Goal: Task Accomplishment & Management: Complete application form

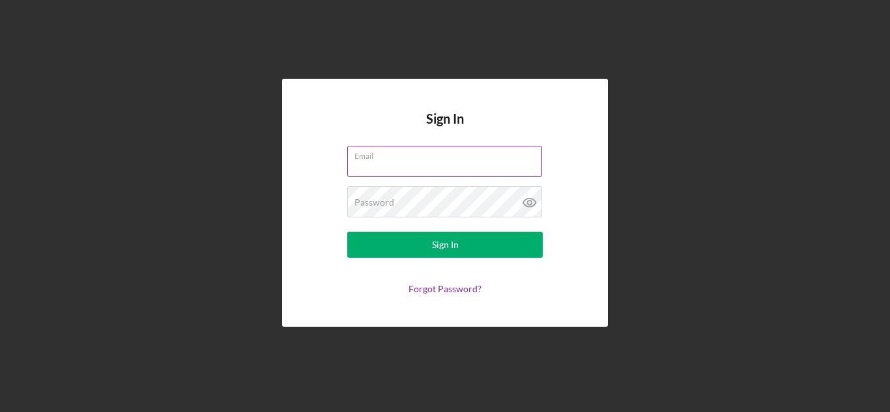
click at [371, 160] on label "Email" at bounding box center [448, 154] width 188 height 14
click at [371, 160] on input "Email" at bounding box center [444, 161] width 195 height 31
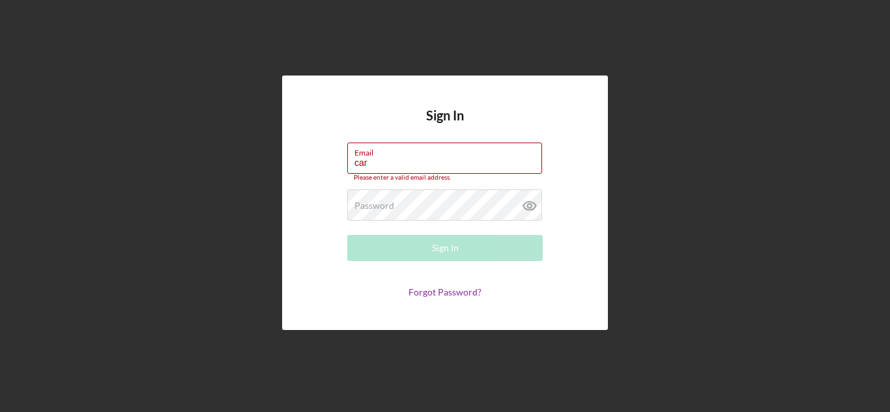
type input "[PERSON_NAME][EMAIL_ADDRESS][DOMAIN_NAME]"
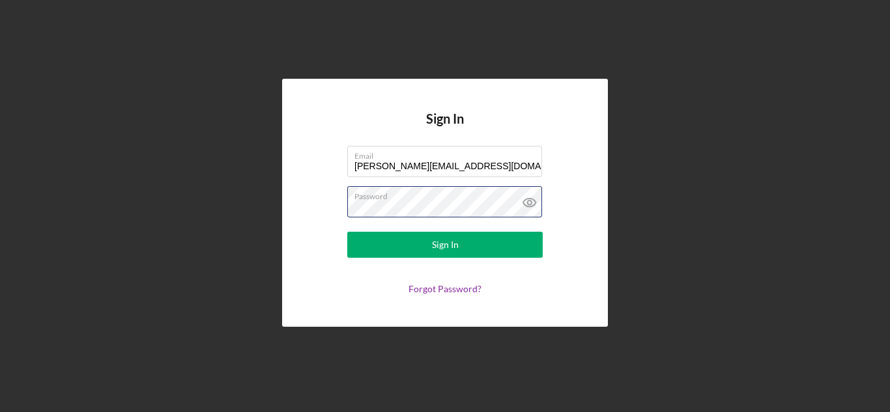
click at [347, 232] on button "Sign In" at bounding box center [444, 245] width 195 height 26
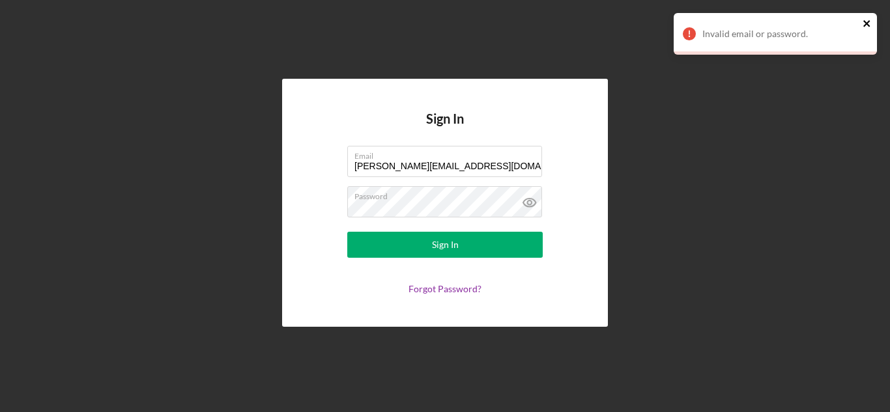
click at [865, 21] on icon "close" at bounding box center [866, 23] width 9 height 10
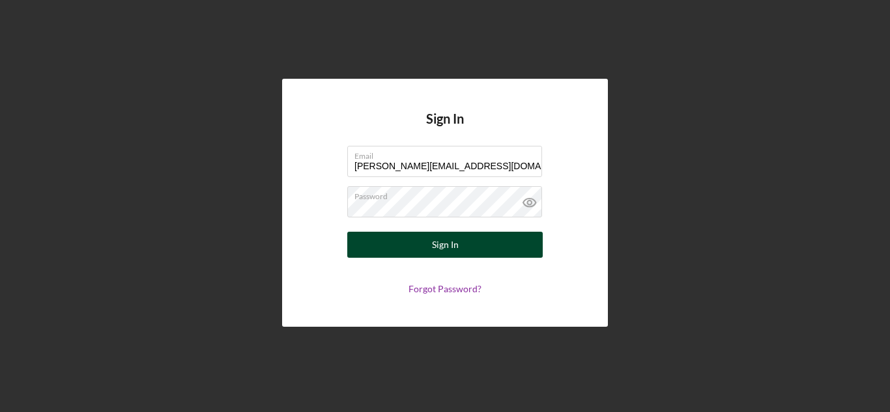
click at [442, 241] on div "Sign In" at bounding box center [445, 245] width 27 height 26
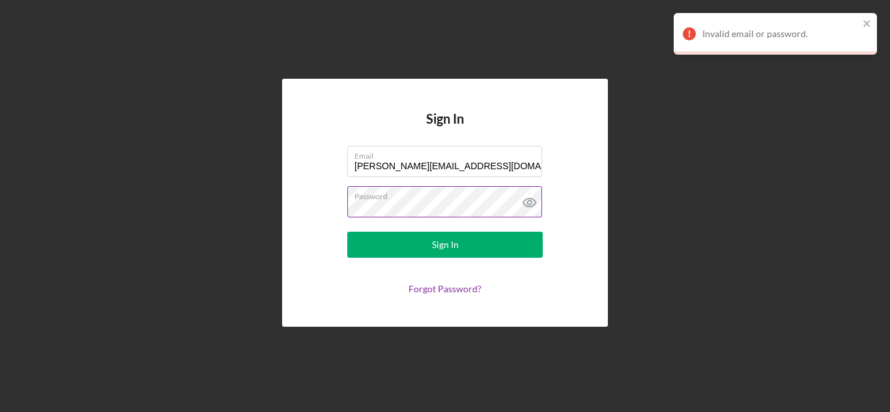
click at [533, 200] on icon at bounding box center [529, 203] width 12 height 8
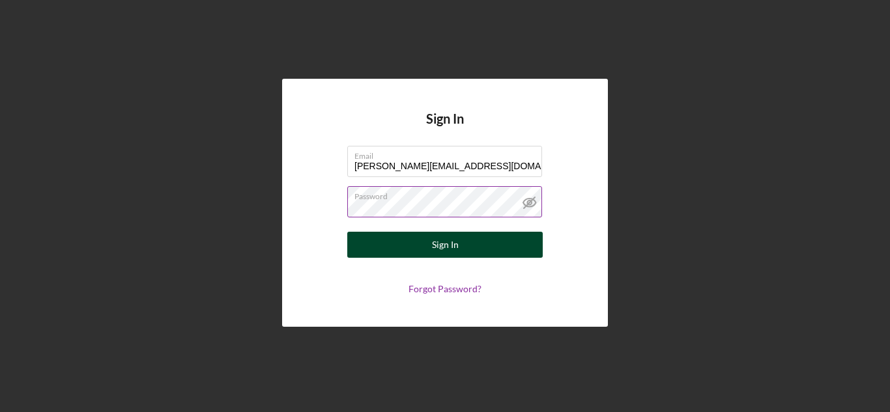
click at [449, 244] on div "Sign In" at bounding box center [445, 245] width 27 height 26
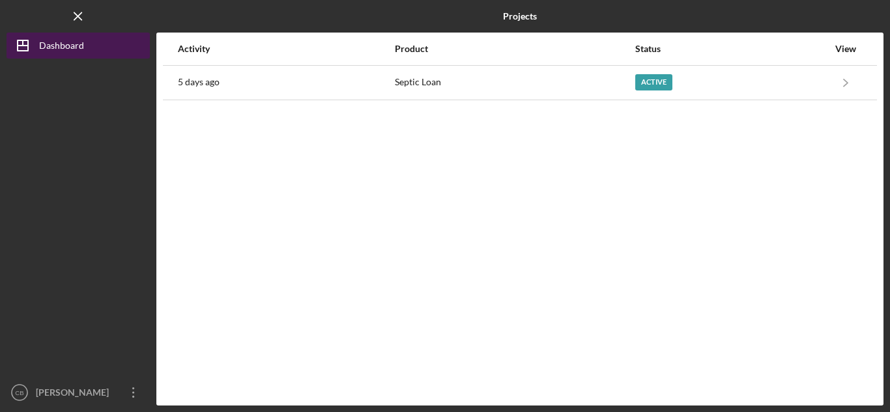
click at [59, 48] on div "Dashboard" at bounding box center [61, 47] width 45 height 29
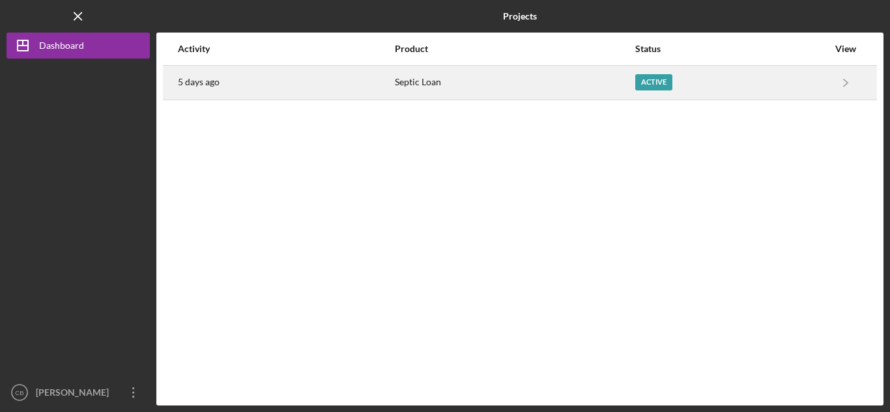
click at [657, 81] on div "Active" at bounding box center [653, 82] width 37 height 16
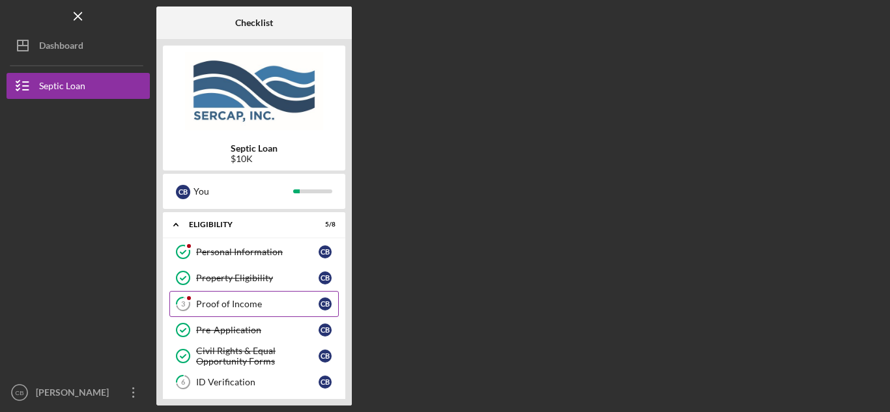
scroll to position [109, 0]
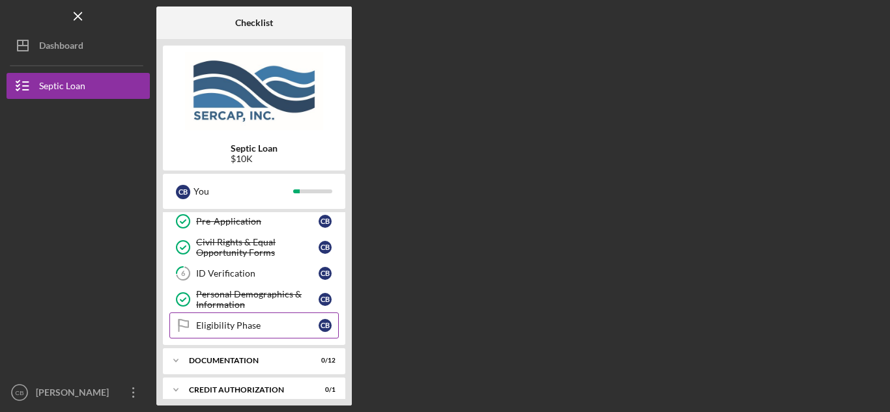
click at [237, 327] on div "Eligibility Phase" at bounding box center [257, 325] width 122 height 10
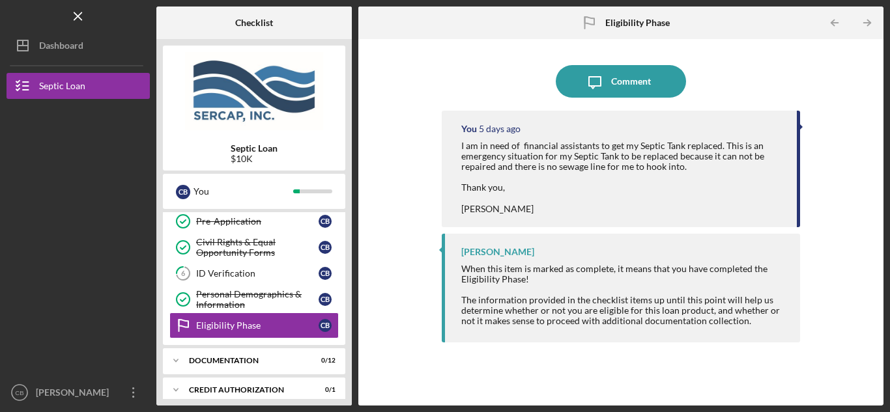
click at [115, 360] on div at bounding box center [78, 310] width 143 height 141
click at [119, 358] on div at bounding box center [78, 310] width 143 height 141
click at [87, 301] on div at bounding box center [78, 310] width 143 height 141
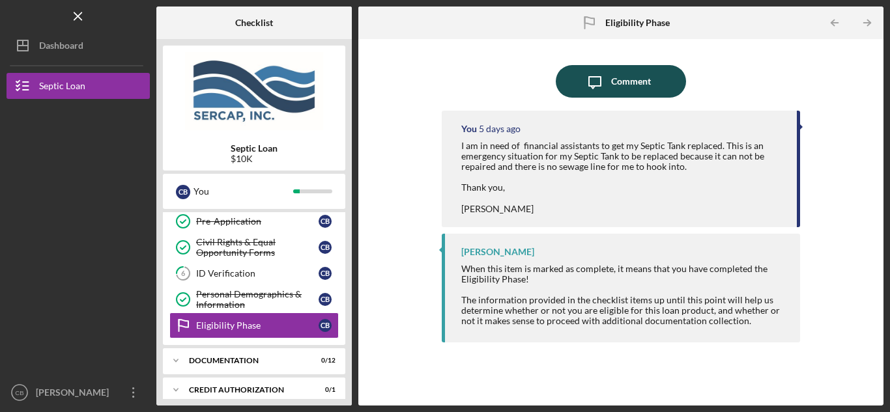
click at [622, 85] on div "Comment" at bounding box center [631, 81] width 40 height 33
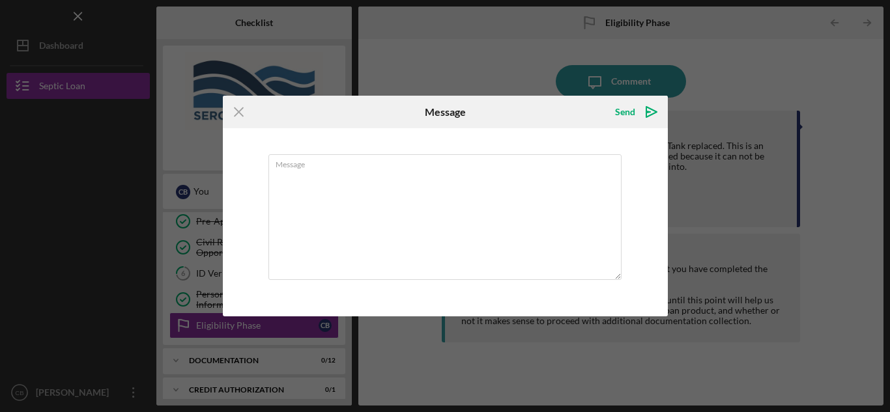
click at [841, 164] on div "Icon/Menu Close Message Send Icon/icon-invite-send Message Cancel Send Icon/ico…" at bounding box center [445, 206] width 890 height 412
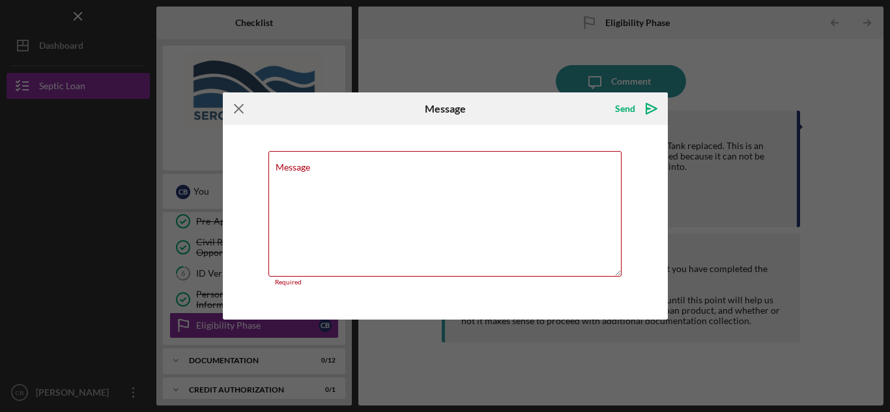
click at [239, 111] on icon "Icon/Menu Close" at bounding box center [239, 108] width 33 height 33
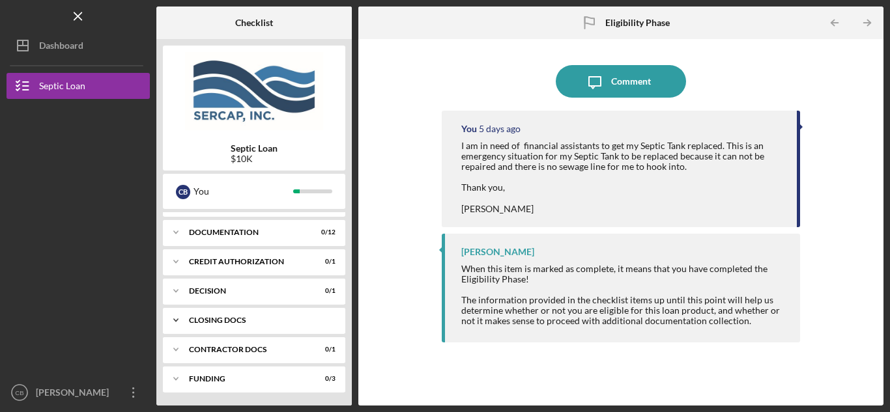
scroll to position [128, 0]
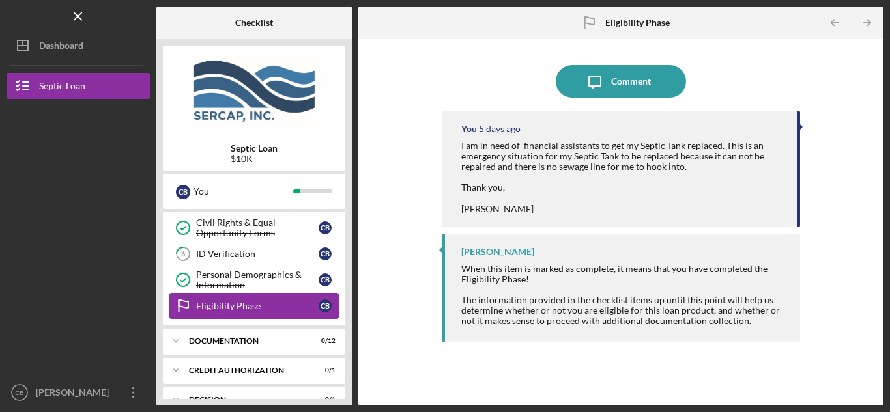
click at [236, 306] on div "Eligibility Phase" at bounding box center [257, 306] width 122 height 10
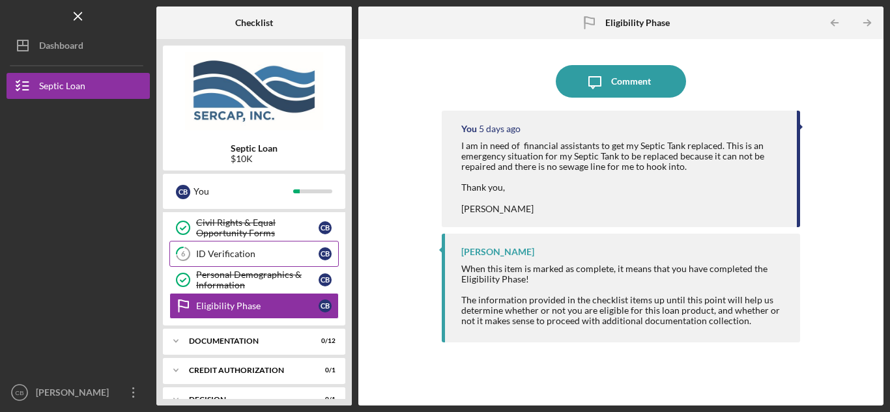
click at [219, 253] on div "ID Verification" at bounding box center [257, 254] width 122 height 10
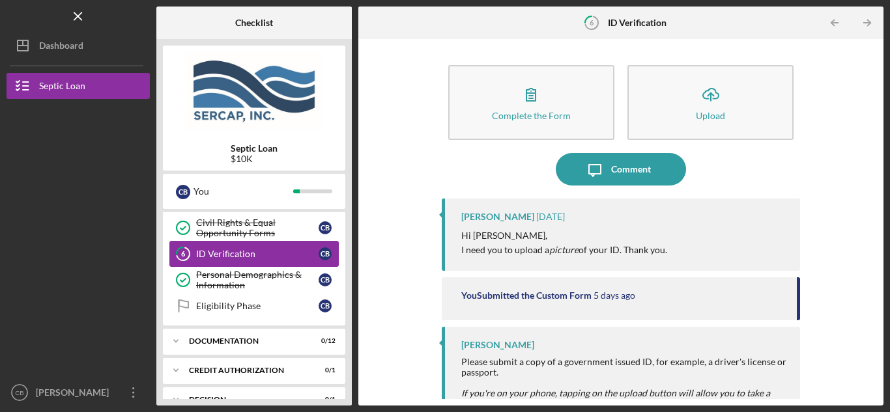
click at [262, 250] on div "ID Verification" at bounding box center [257, 254] width 122 height 10
click at [262, 249] on div "ID Verification" at bounding box center [257, 254] width 122 height 10
click at [322, 249] on div "C B" at bounding box center [324, 253] width 13 height 13
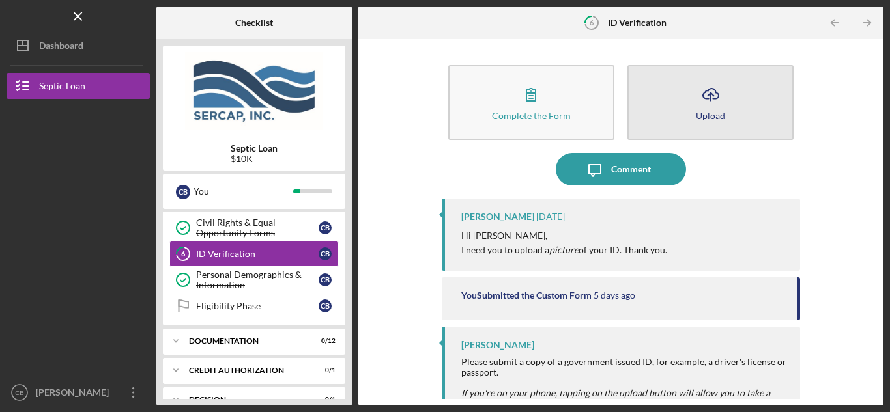
click at [701, 94] on icon "Icon/Upload" at bounding box center [710, 94] width 33 height 33
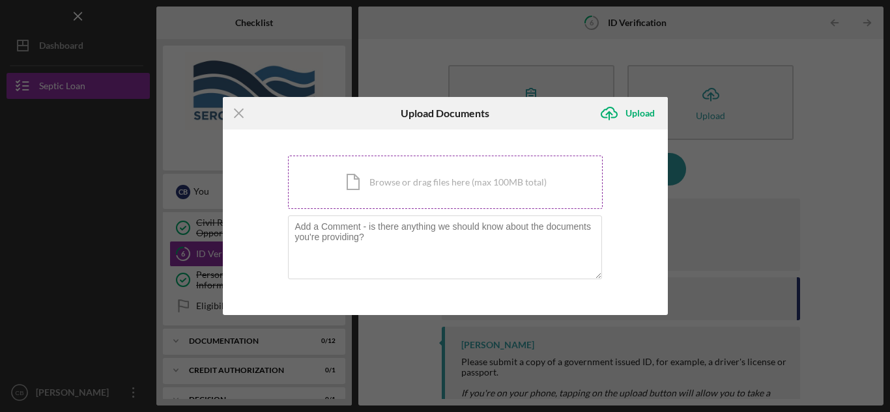
click at [391, 184] on div "Icon/Document Browse or drag files here (max 100MB total) Tap to choose files o…" at bounding box center [445, 182] width 315 height 53
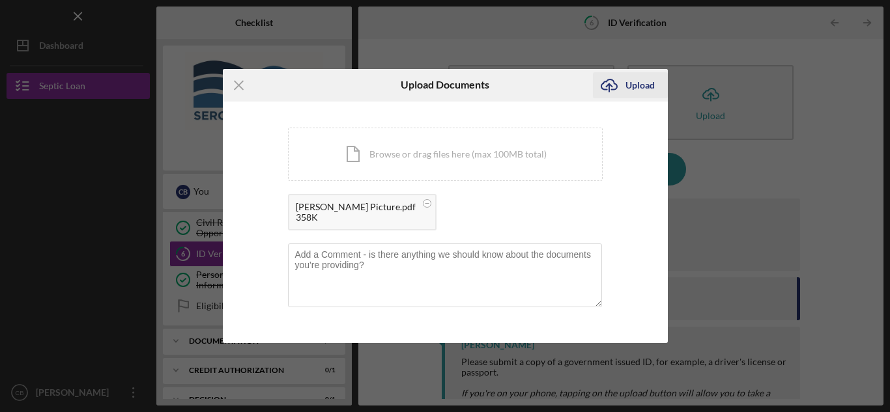
click at [633, 85] on div "Upload" at bounding box center [639, 85] width 29 height 26
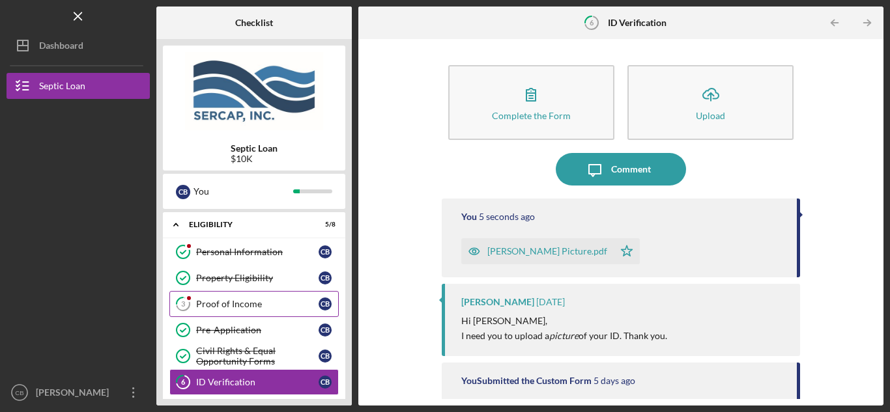
click at [239, 302] on div "Proof of Income" at bounding box center [257, 304] width 122 height 10
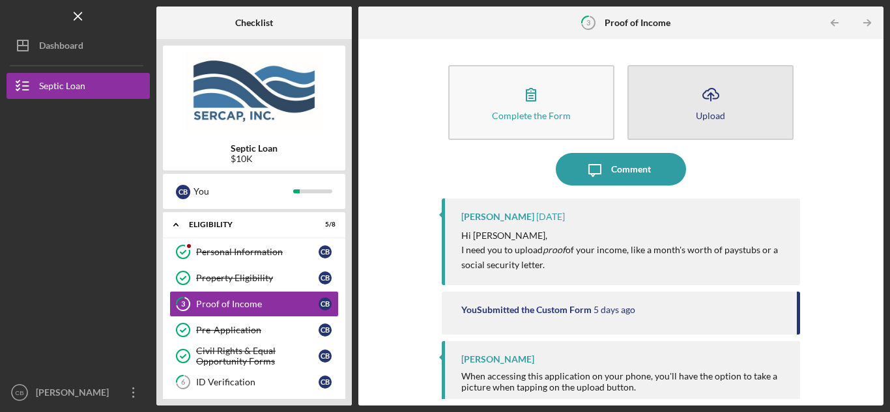
click at [711, 97] on line "button" at bounding box center [711, 97] width 0 height 8
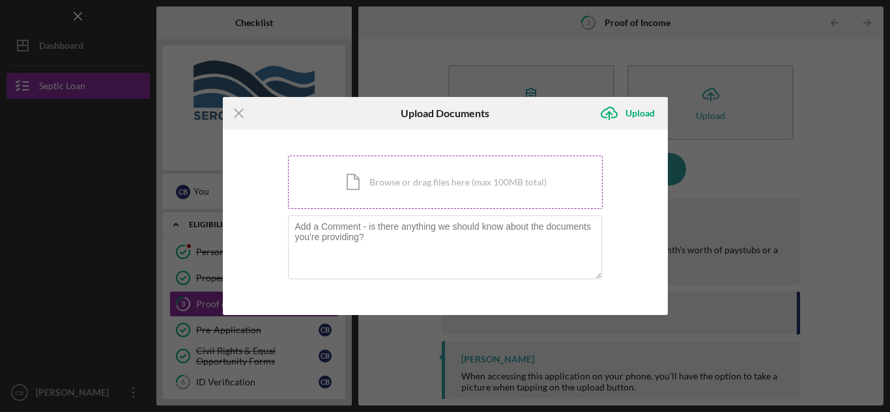
click at [434, 184] on div "Icon/Document Browse or drag files here (max 100MB total) Tap to choose files o…" at bounding box center [445, 182] width 315 height 53
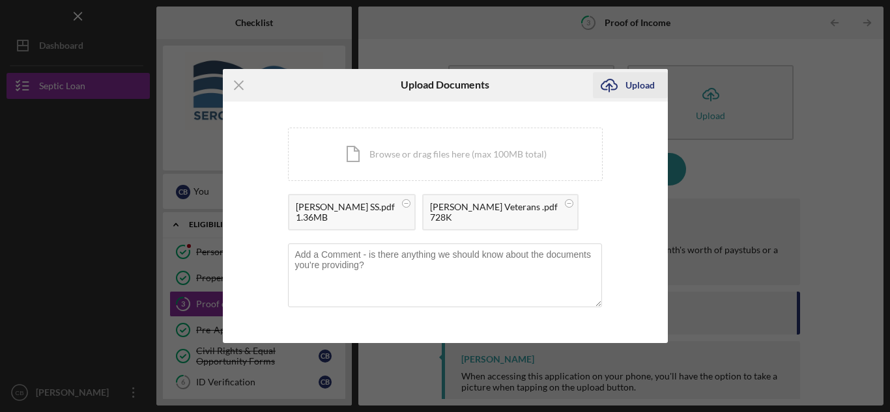
click at [638, 80] on div "Upload" at bounding box center [639, 85] width 29 height 26
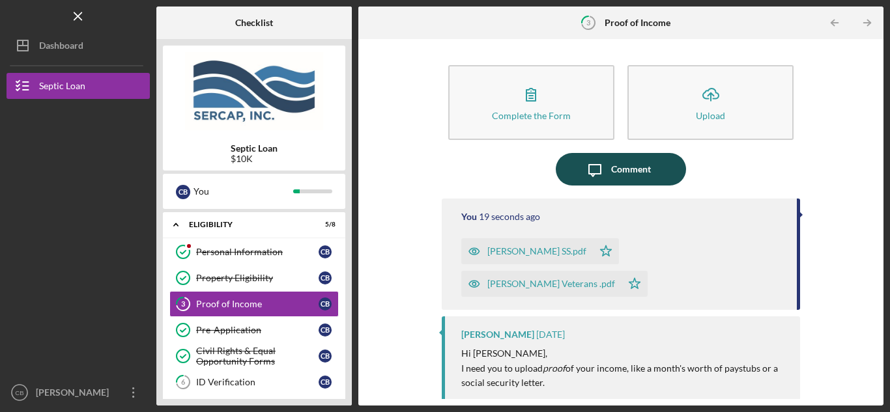
click at [615, 167] on div "Comment" at bounding box center [631, 169] width 40 height 33
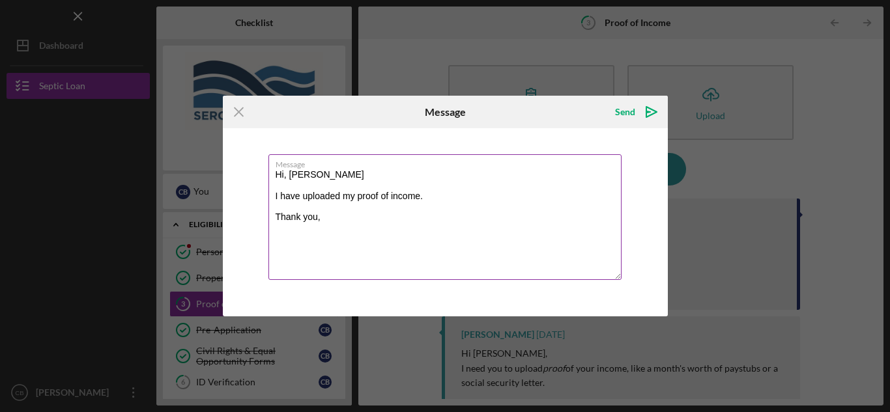
click at [468, 190] on textarea "Hi, [PERSON_NAME] I have uploaded my proof of income. Thank you," at bounding box center [444, 217] width 353 height 126
click at [273, 244] on textarea "Hi, [PERSON_NAME] I have uploaded my proof of income. Thank you," at bounding box center [444, 217] width 353 height 126
click at [333, 219] on textarea "Hi, [PERSON_NAME] I have uploaded my proof of income. Thank you," at bounding box center [444, 217] width 353 height 126
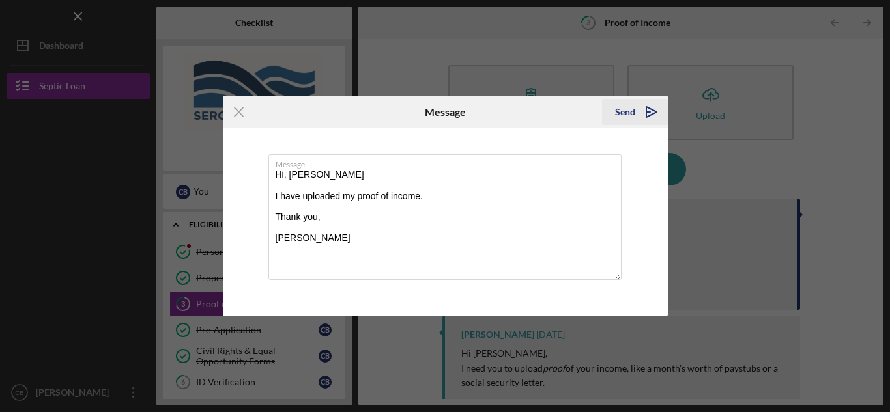
type textarea "Hi, [PERSON_NAME] I have uploaded my proof of income. Thank you, [PERSON_NAME]"
click at [648, 110] on icon "Icon/icon-invite-send" at bounding box center [651, 112] width 33 height 33
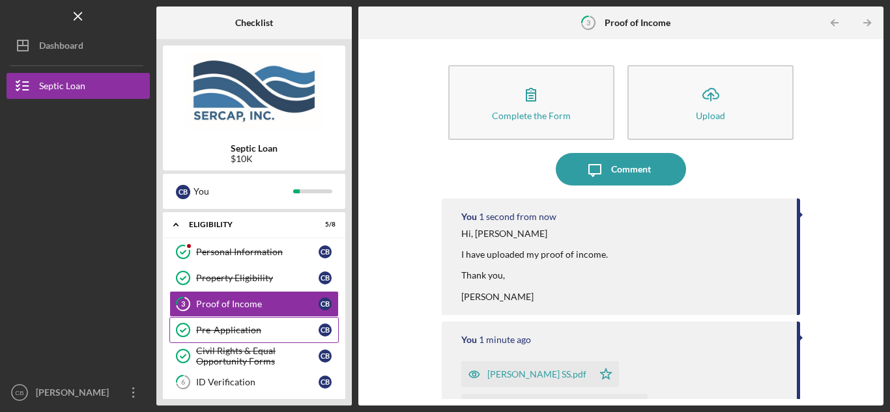
scroll to position [109, 0]
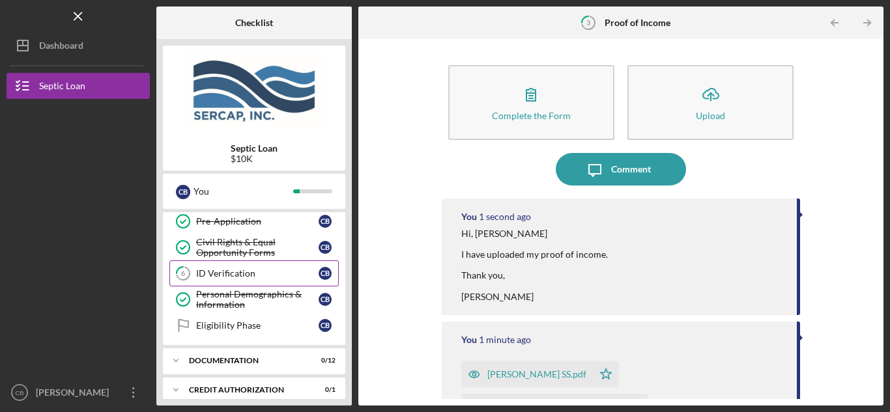
click at [269, 271] on div "ID Verification" at bounding box center [257, 273] width 122 height 10
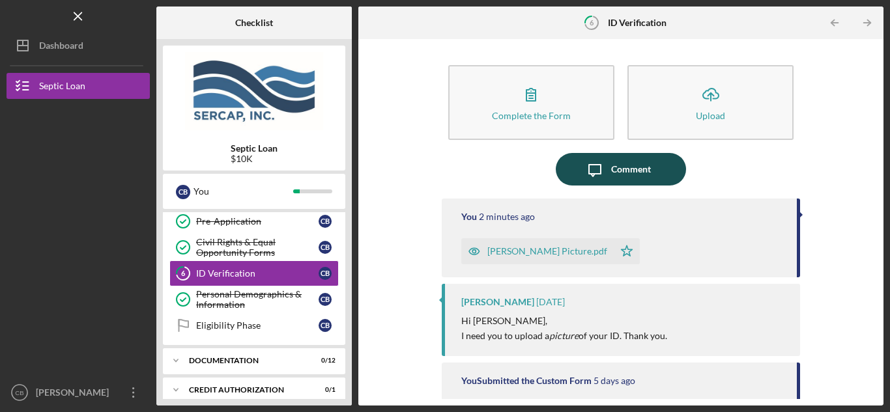
click at [630, 167] on div "Comment" at bounding box center [631, 169] width 40 height 33
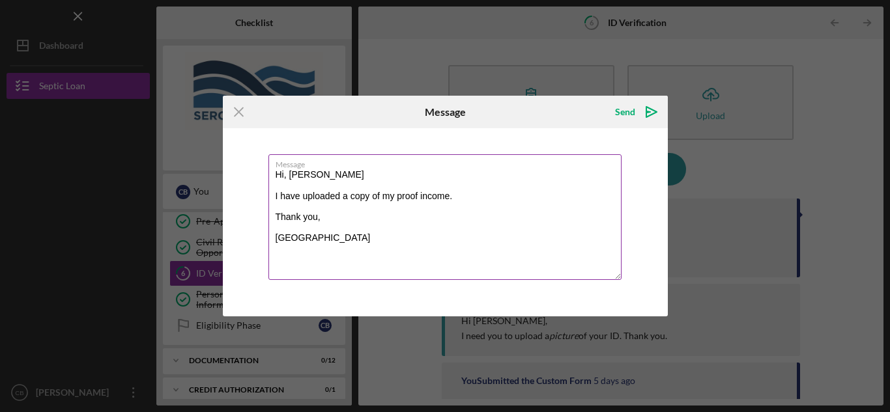
click at [436, 195] on textarea "Hi, [PERSON_NAME] I have uploaded a copy of my proof income. Thank you, [GEOGRA…" at bounding box center [444, 217] width 353 height 126
click at [437, 193] on textarea "Hi, [PERSON_NAME] I have uploaded a copy of my proof income. Thank you, [GEOGRA…" at bounding box center [444, 217] width 353 height 126
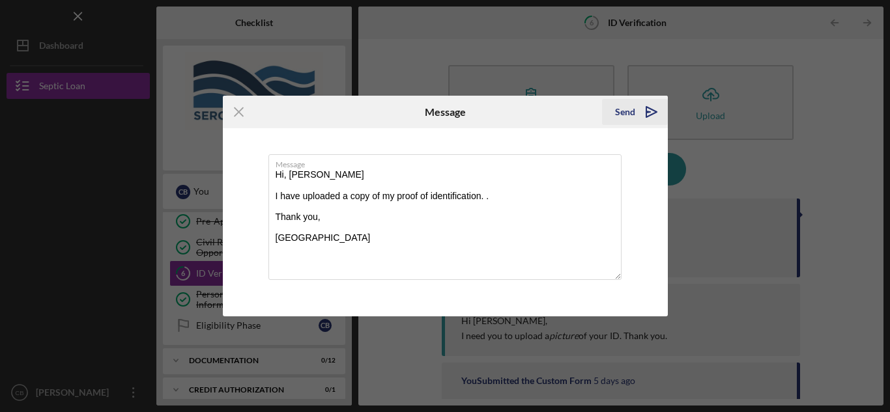
type textarea "Hi, [PERSON_NAME] I have uploaded a copy of my proof of identification. . Thank…"
click at [623, 111] on div "Send" at bounding box center [625, 112] width 20 height 26
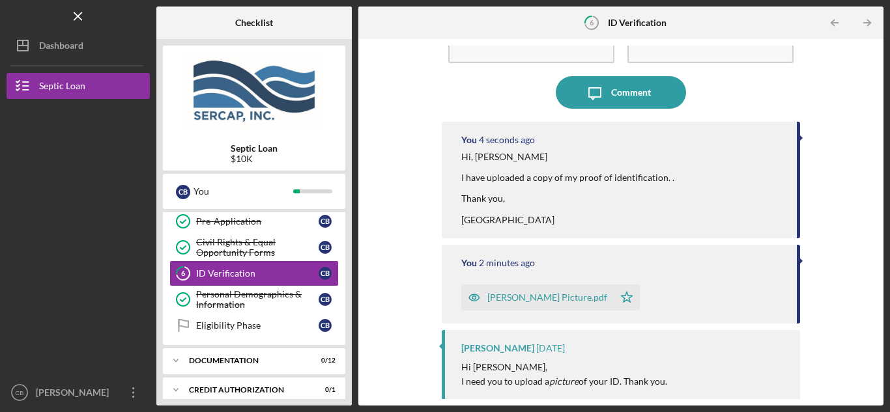
scroll to position [109, 0]
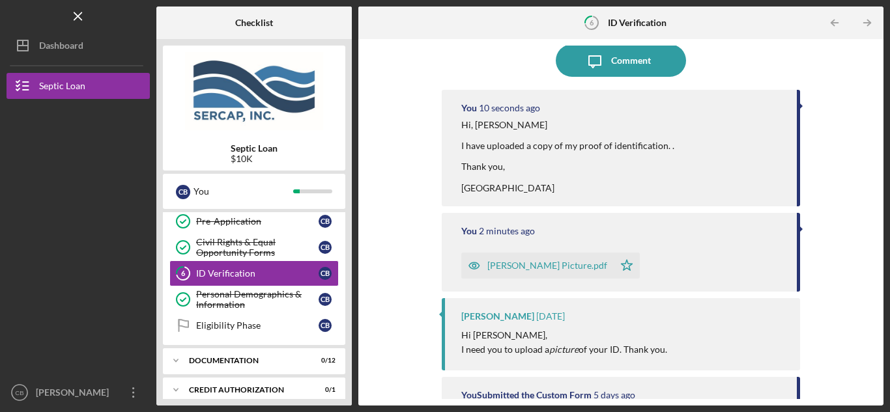
click at [478, 190] on div "Hi, [PERSON_NAME] I have uploaded a copy of my proof of identification. . Thank…" at bounding box center [568, 157] width 215 height 74
click at [478, 189] on div "Hi, [PERSON_NAME] I have uploaded a copy of my proof of identification. . Thank…" at bounding box center [568, 157] width 215 height 74
click at [483, 189] on div "Hi, [PERSON_NAME] I have uploaded a copy of my proof of identification. . Thank…" at bounding box center [568, 157] width 215 height 74
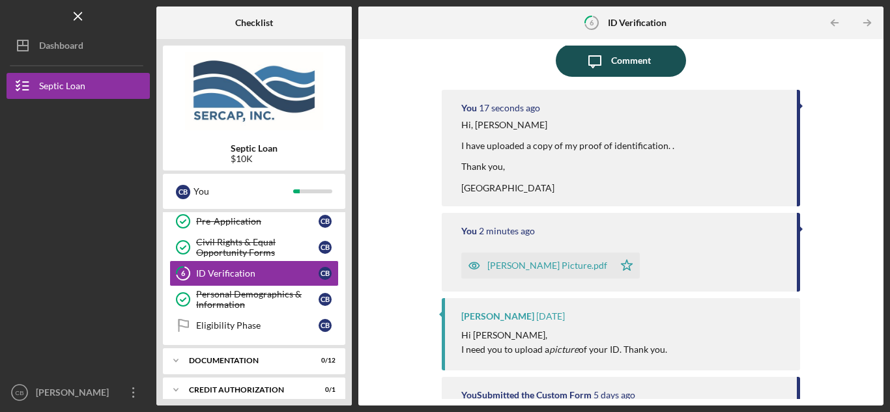
click at [627, 61] on div "Comment" at bounding box center [631, 60] width 40 height 33
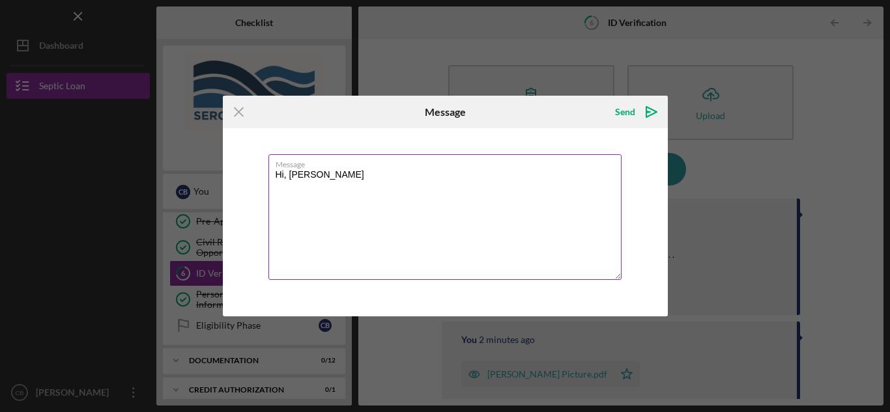
click at [318, 189] on textarea "Hi, [PERSON_NAME]" at bounding box center [444, 217] width 353 height 126
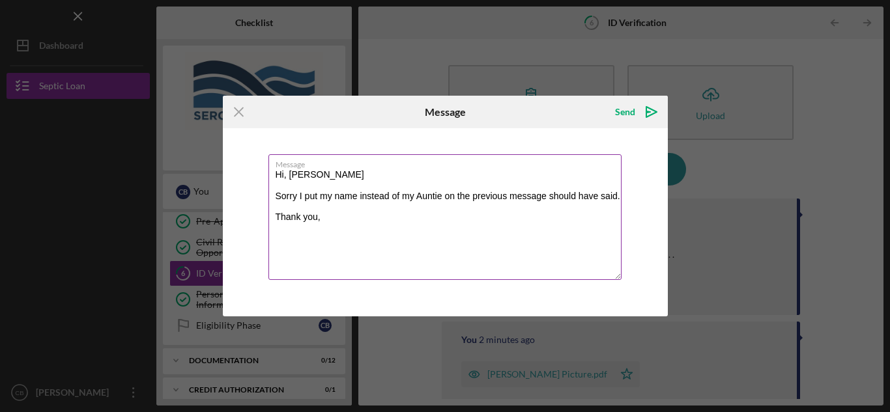
click at [320, 193] on textarea "Hi, [PERSON_NAME] Sorry I put my name instead of my Auntie on the previous mess…" at bounding box center [444, 217] width 353 height 126
drag, startPoint x: 320, startPoint y: 193, endPoint x: 317, endPoint y: 201, distance: 7.9
click at [317, 201] on textarea "Hi, [PERSON_NAME] Sorry I put my name instead of my Auntie on the previous mess…" at bounding box center [444, 217] width 353 height 126
click at [331, 217] on textarea "Hi, [PERSON_NAME] Sorry I put my name instead of my Auntie on the previous mess…" at bounding box center [444, 217] width 353 height 126
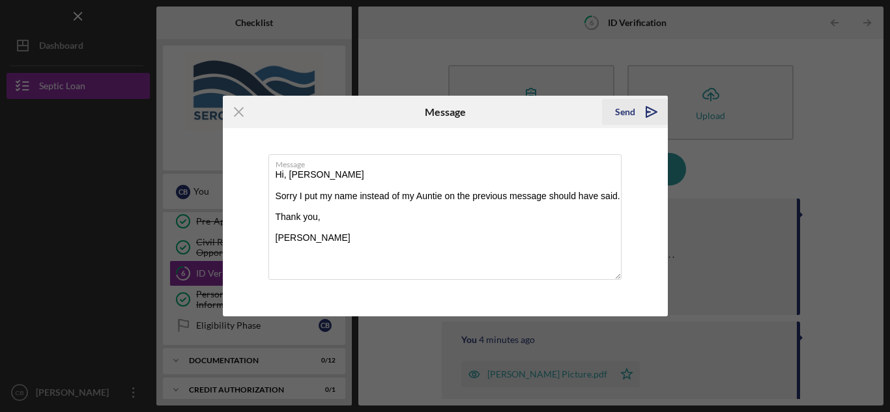
type textarea "Hi, [PERSON_NAME] Sorry I put my name instead of my Auntie on the previous mess…"
click at [640, 112] on icon "Icon/icon-invite-send" at bounding box center [651, 112] width 33 height 33
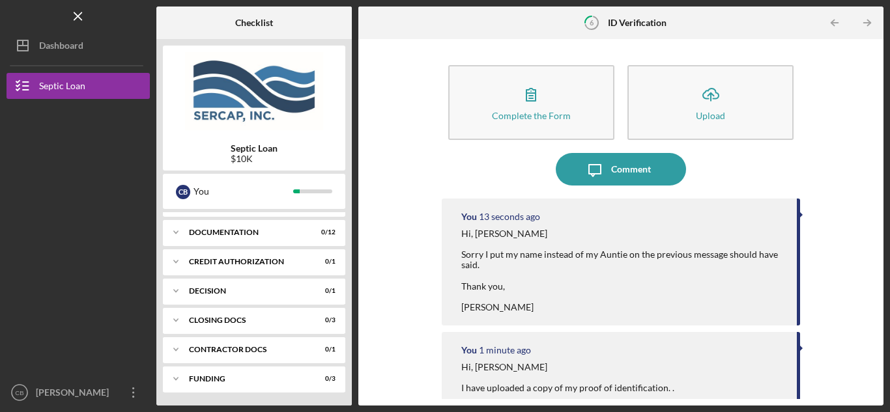
scroll to position [128, 0]
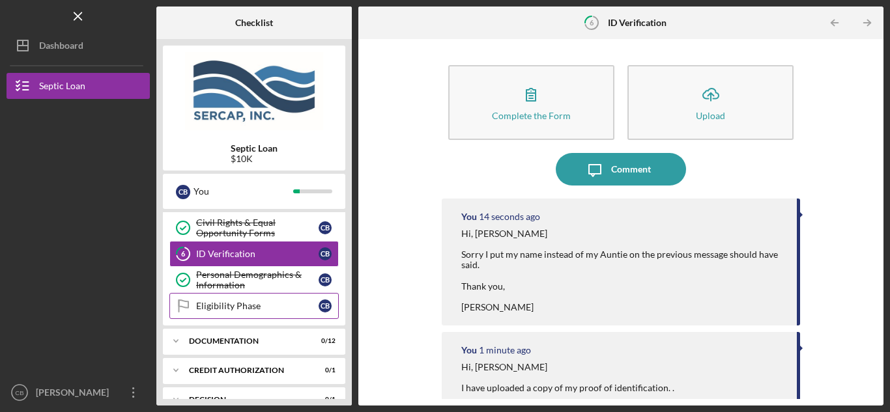
click at [231, 304] on div "Eligibility Phase" at bounding box center [257, 306] width 122 height 10
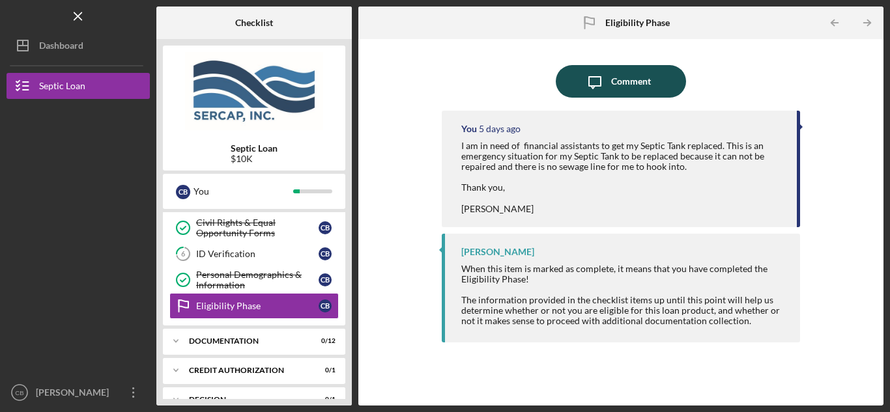
click at [620, 79] on div "Comment" at bounding box center [631, 81] width 40 height 33
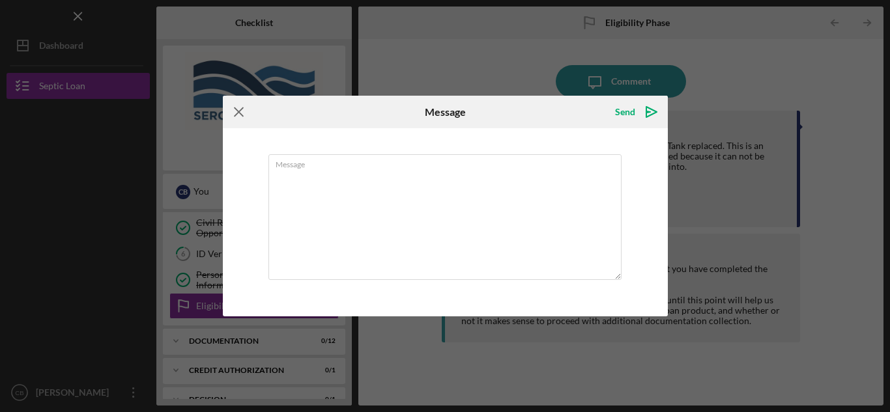
click at [238, 108] on icon "Icon/Menu Close" at bounding box center [239, 112] width 33 height 33
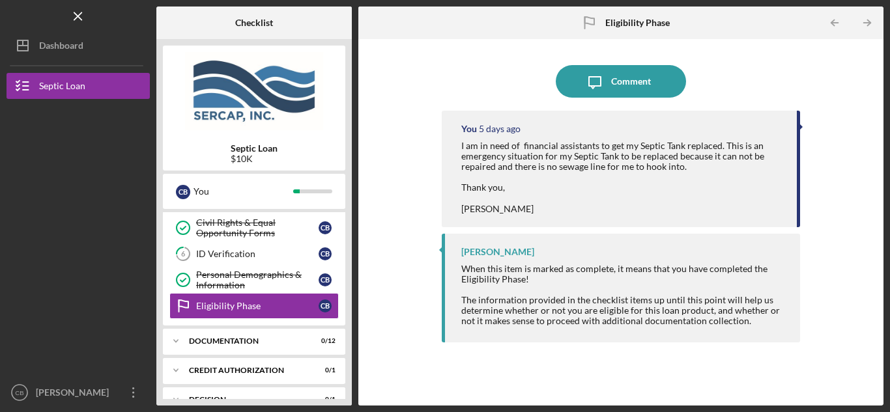
drag, startPoint x: 462, startPoint y: 145, endPoint x: 696, endPoint y: 207, distance: 241.2
click at [696, 207] on div "I am in need of financial assistants to get my Septic Tank replaced. This is an…" at bounding box center [622, 178] width 322 height 74
copy div "I am in need of financial assistants to get my Septic Tank replaced. This is an…"
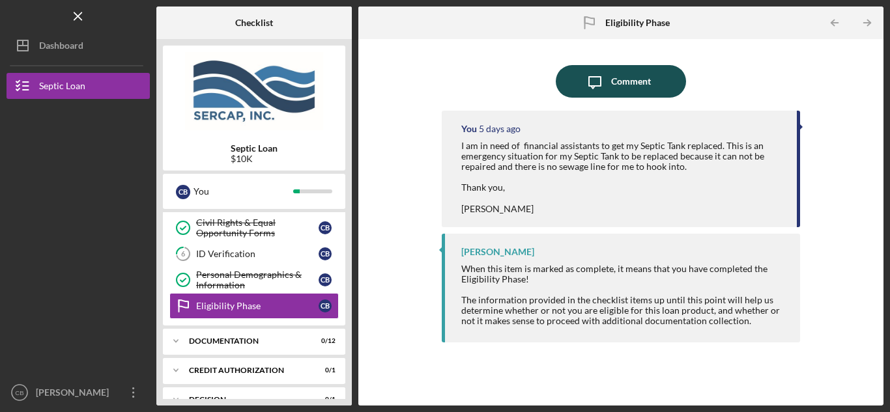
click at [623, 80] on div "Comment" at bounding box center [631, 81] width 40 height 33
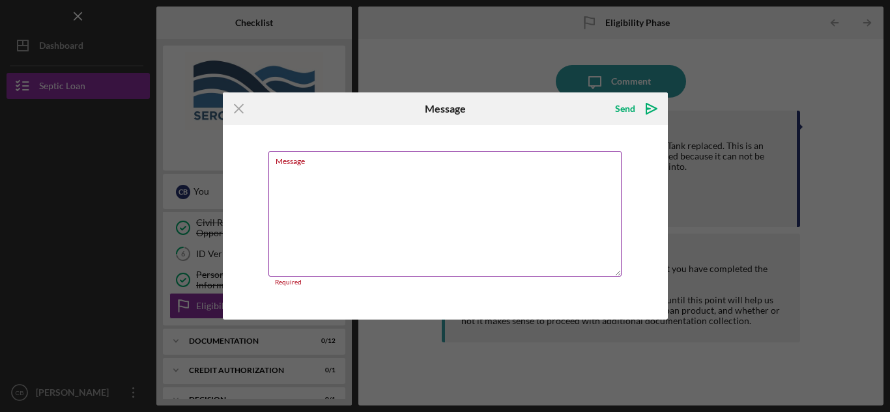
click at [290, 180] on textarea "Message" at bounding box center [444, 214] width 353 height 126
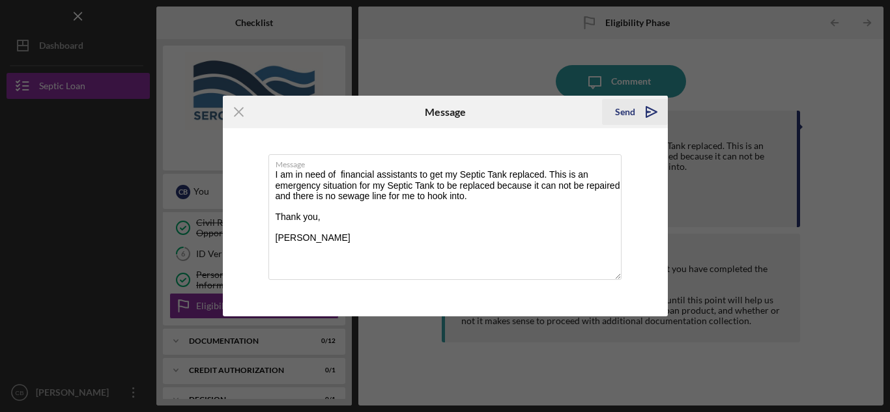
type textarea "I am in need of financial assistants to get my Septic Tank replaced. This is an…"
click at [625, 115] on div "Send" at bounding box center [625, 112] width 20 height 26
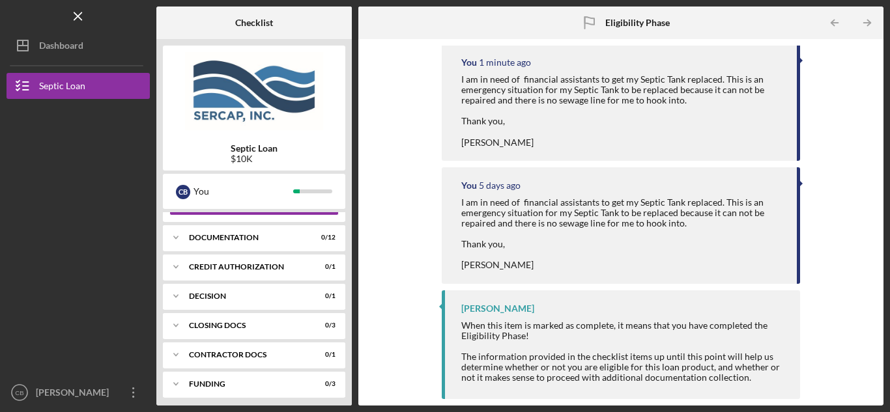
scroll to position [237, 0]
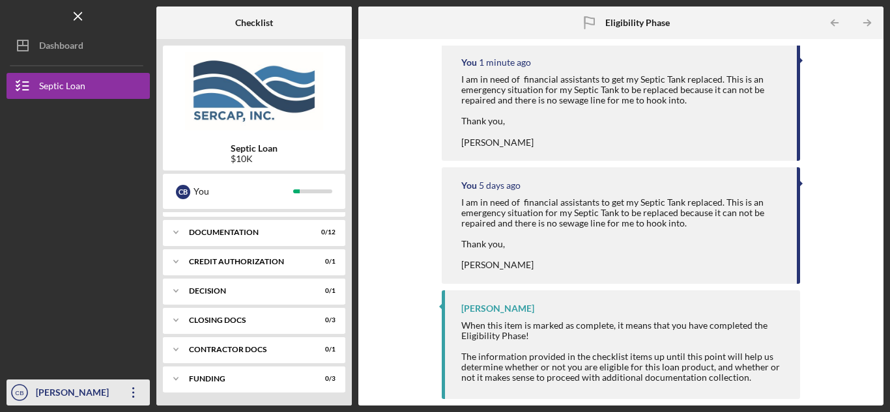
click at [137, 391] on icon "Icon/Overflow" at bounding box center [133, 392] width 33 height 33
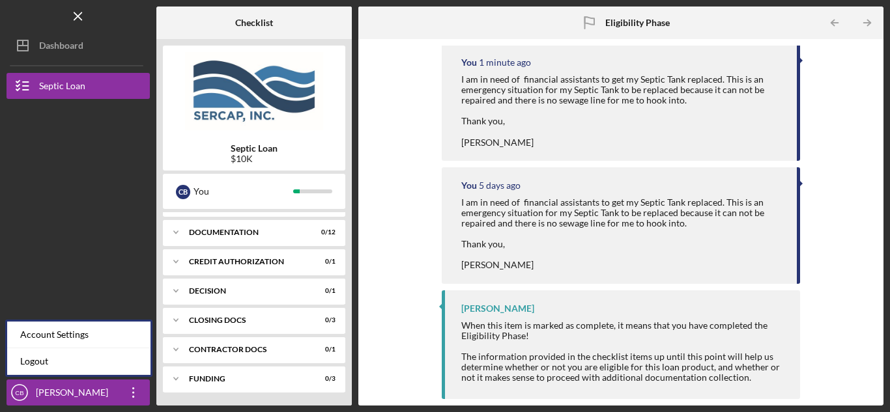
click at [92, 214] on div at bounding box center [78, 169] width 143 height 141
